Goal: Find specific page/section: Find specific page/section

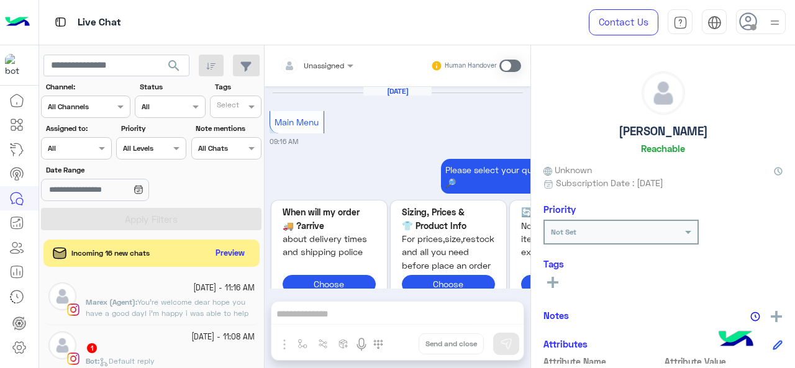
scroll to position [1393, 0]
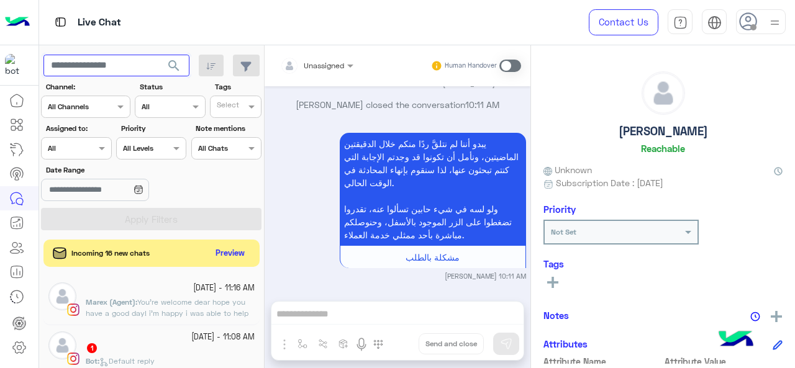
click at [124, 66] on input "text" at bounding box center [116, 66] width 146 height 22
type input "*****"
click at [180, 65] on span "search" at bounding box center [173, 65] width 15 height 15
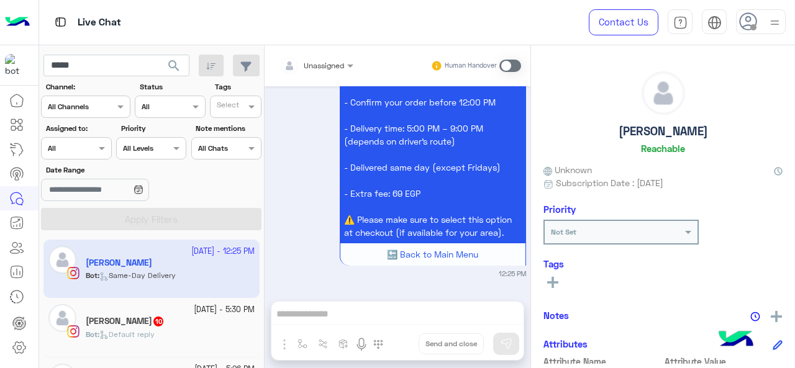
click at [189, 275] on app-inbox-user "[DATE] - 12:25 PM Asmaa Hossam Bot : Same-Day Delivery" at bounding box center [151, 269] width 216 height 58
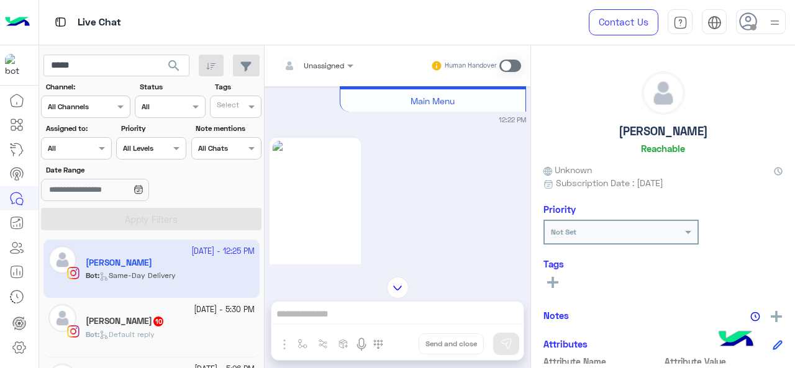
scroll to position [254, 0]
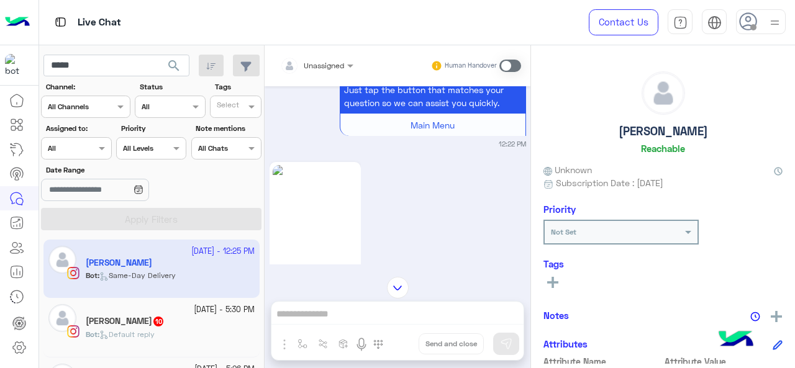
click at [188, 326] on div "[PERSON_NAME] 10" at bounding box center [170, 322] width 169 height 13
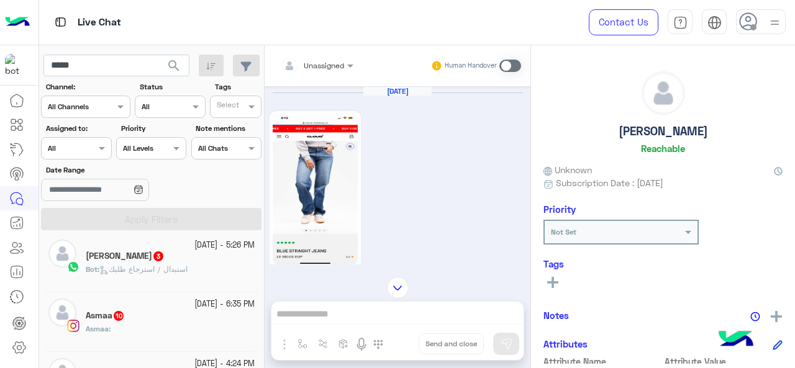
click at [151, 276] on div "Bot : استبدال / استرجاع طلبك" at bounding box center [170, 275] width 169 height 22
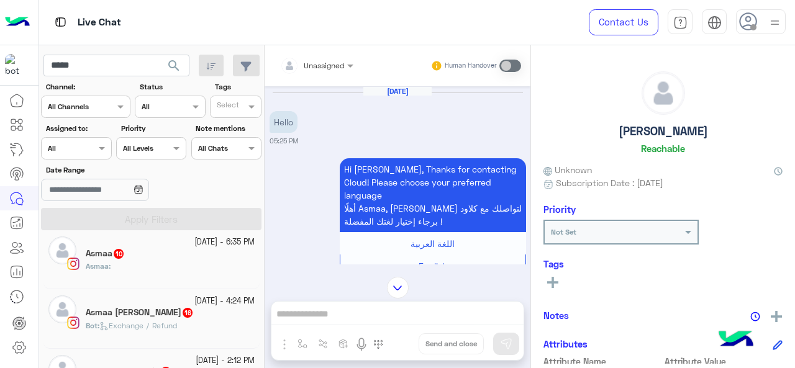
click at [154, 266] on div "Asmaa :" at bounding box center [170, 272] width 169 height 22
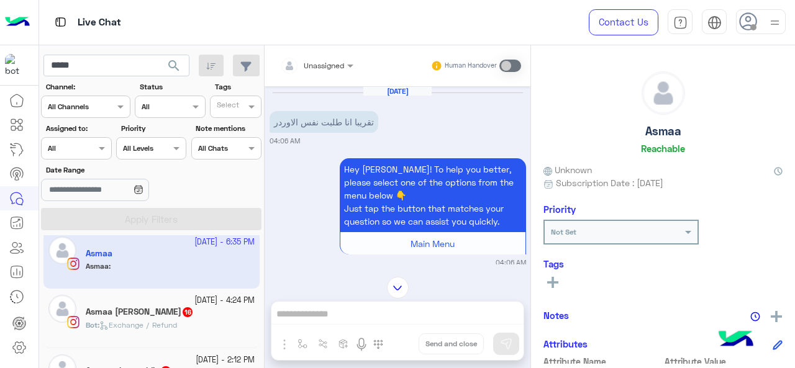
click at [160, 325] on span "Exchange / Refund" at bounding box center [138, 324] width 78 height 9
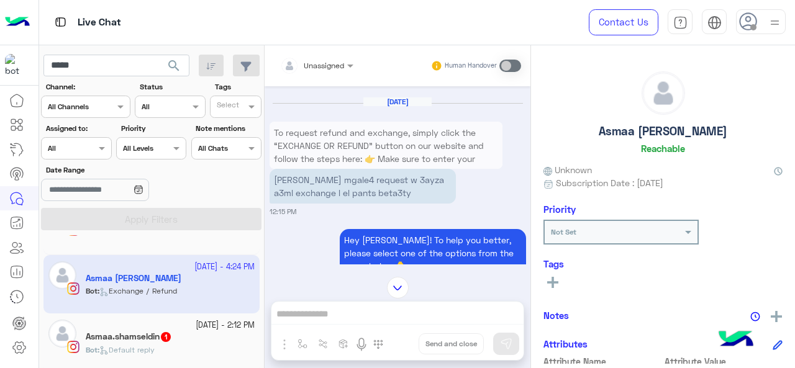
scroll to position [249, 0]
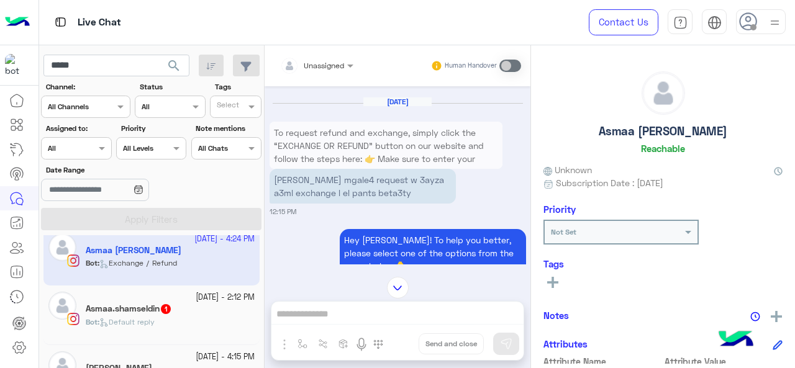
click at [160, 305] on h5 "Asmaa.shamseldin 1" at bounding box center [129, 309] width 86 height 11
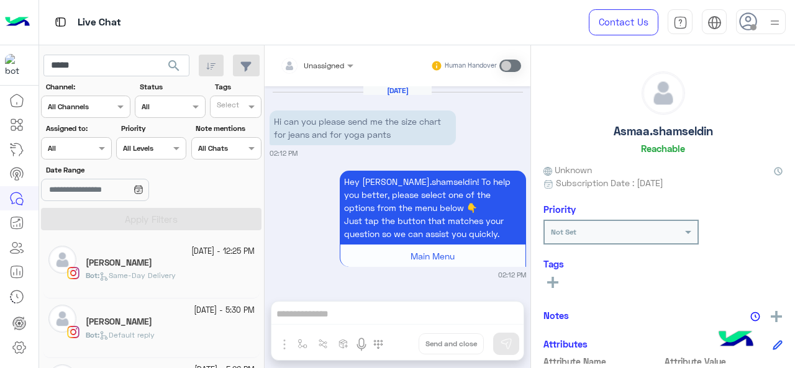
click at [81, 152] on div "Assigned on All" at bounding box center [68, 148] width 53 height 11
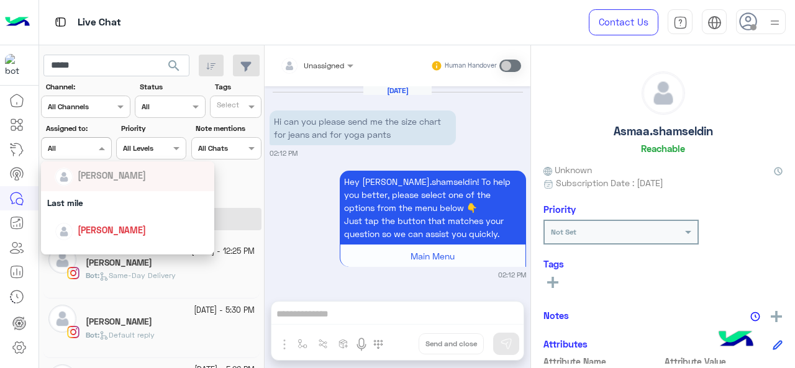
scroll to position [124, 0]
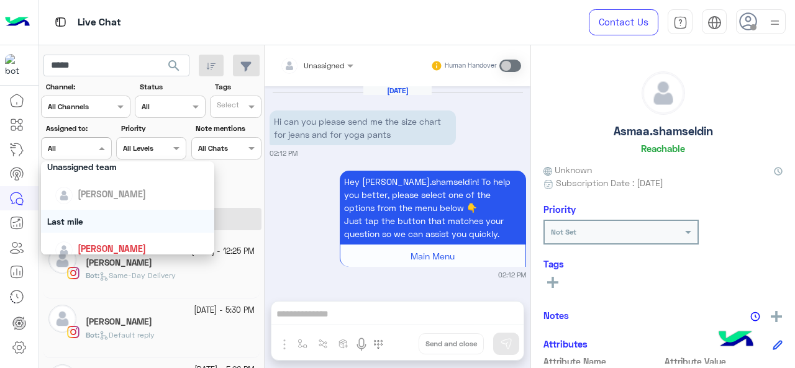
click at [95, 224] on div "Last mile" at bounding box center [128, 221] width 174 height 23
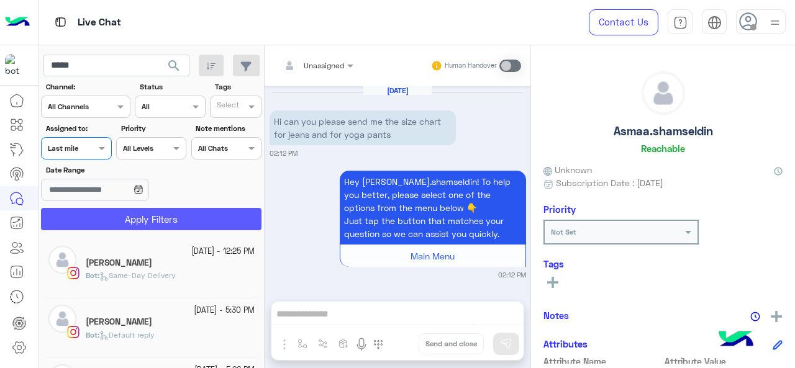
click at [101, 223] on button "Apply Filters" at bounding box center [151, 219] width 220 height 22
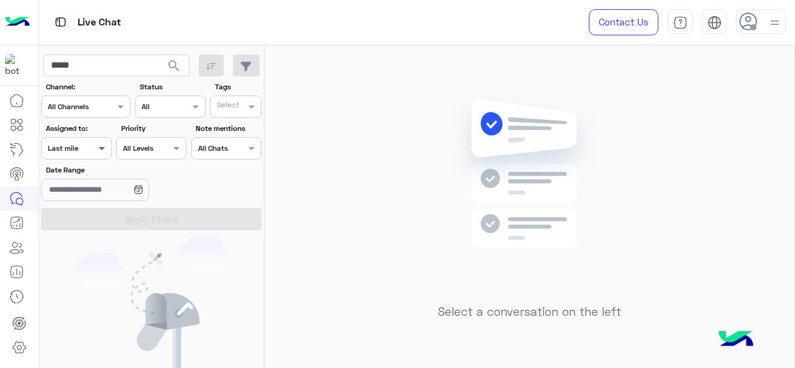
click at [96, 153] on span at bounding box center [104, 148] width 16 height 13
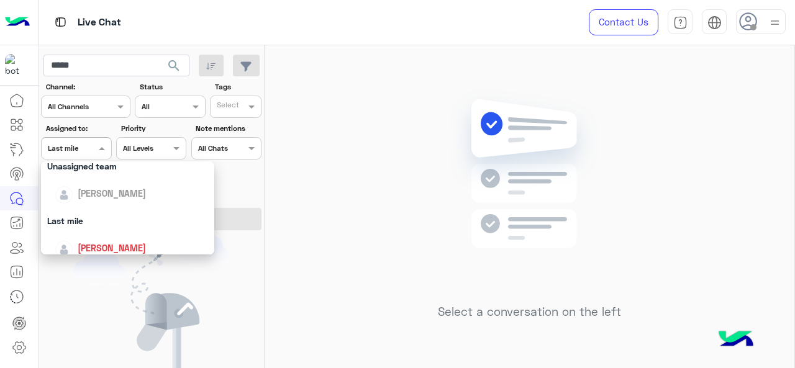
scroll to position [186, 0]
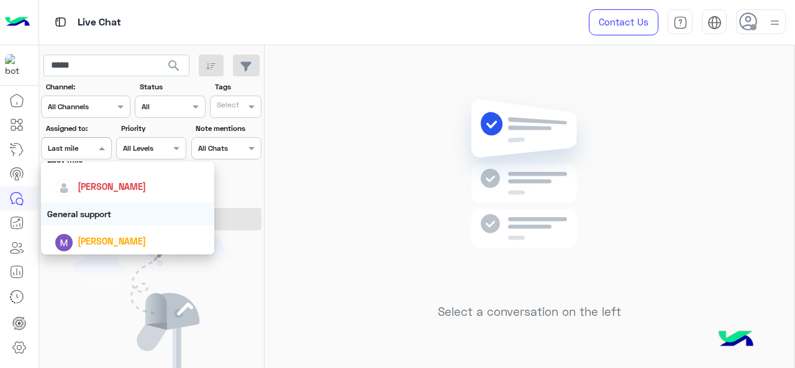
click at [105, 212] on div "General support" at bounding box center [128, 213] width 174 height 23
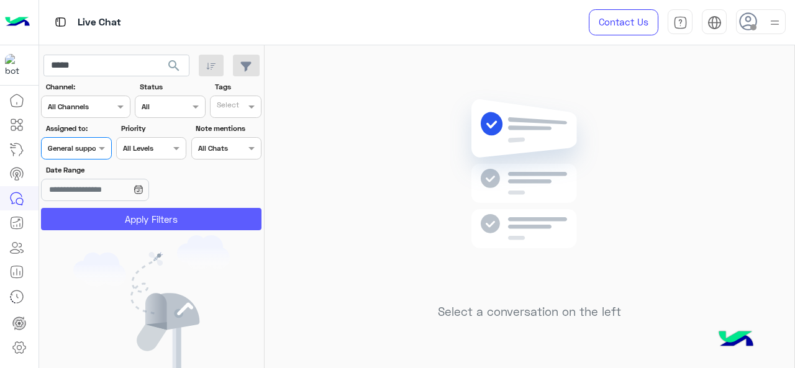
click at [105, 212] on button "Apply Filters" at bounding box center [151, 219] width 220 height 22
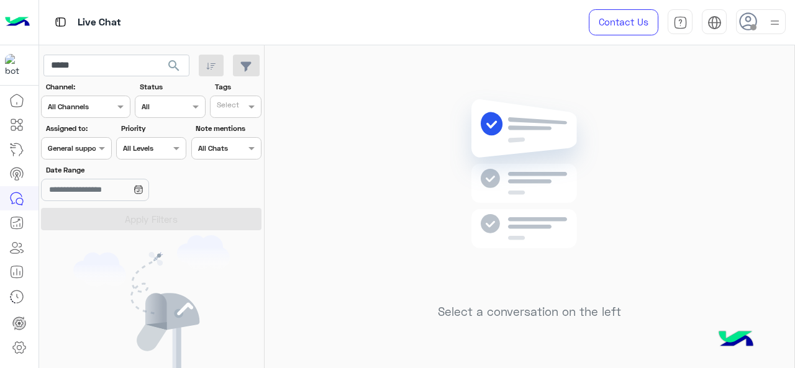
click at [93, 143] on div at bounding box center [76, 147] width 69 height 12
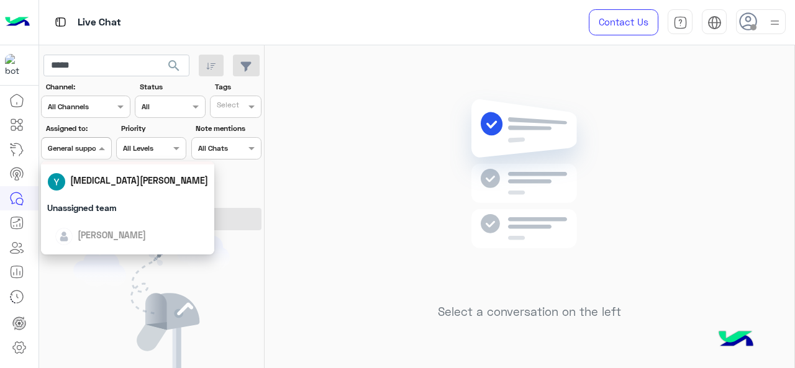
scroll to position [243, 0]
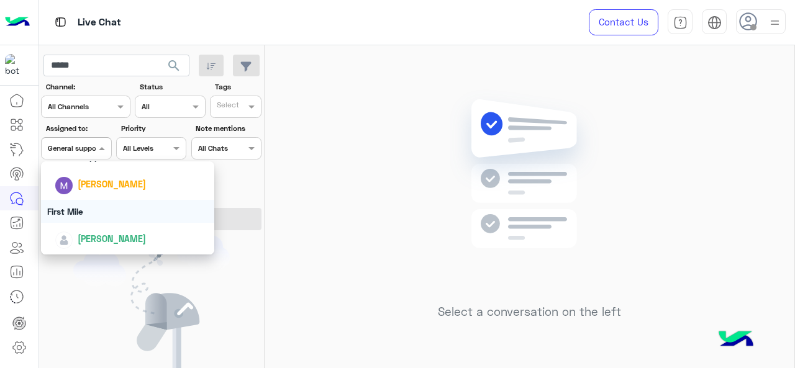
click at [91, 215] on div "First Mile" at bounding box center [128, 211] width 174 height 23
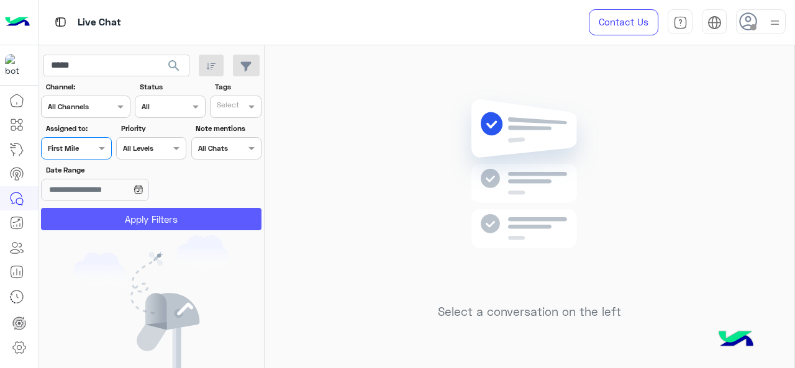
click at [93, 220] on button "Apply Filters" at bounding box center [151, 219] width 220 height 22
